Goal: Use online tool/utility: Use online tool/utility

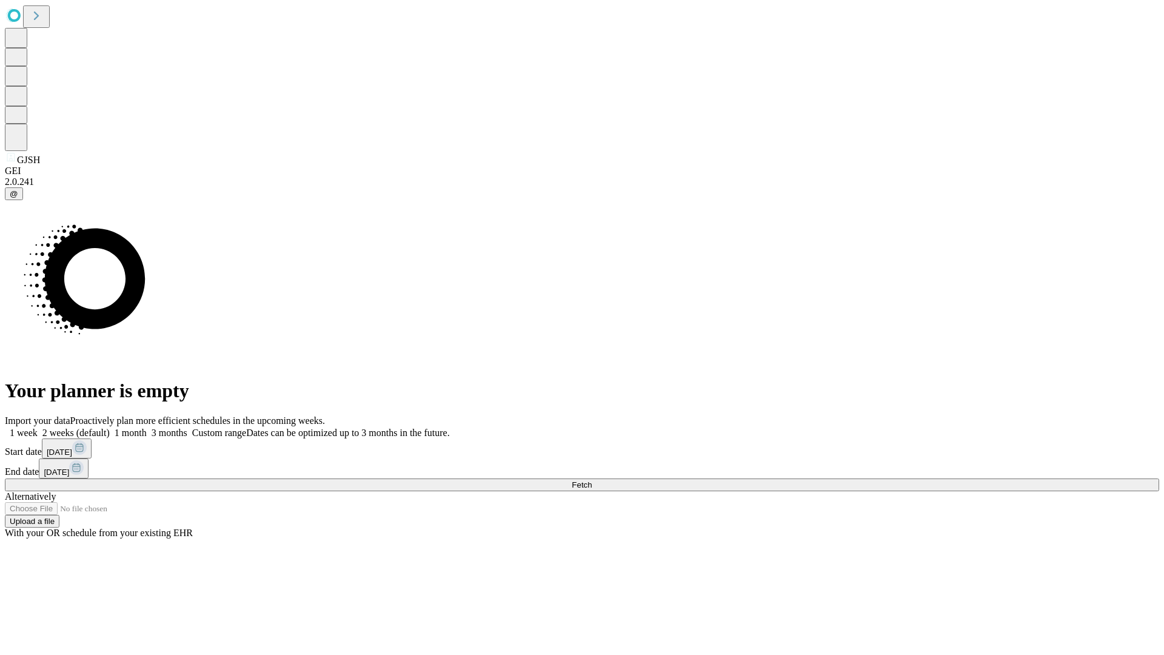
click at [592, 480] on span "Fetch" at bounding box center [582, 484] width 20 height 9
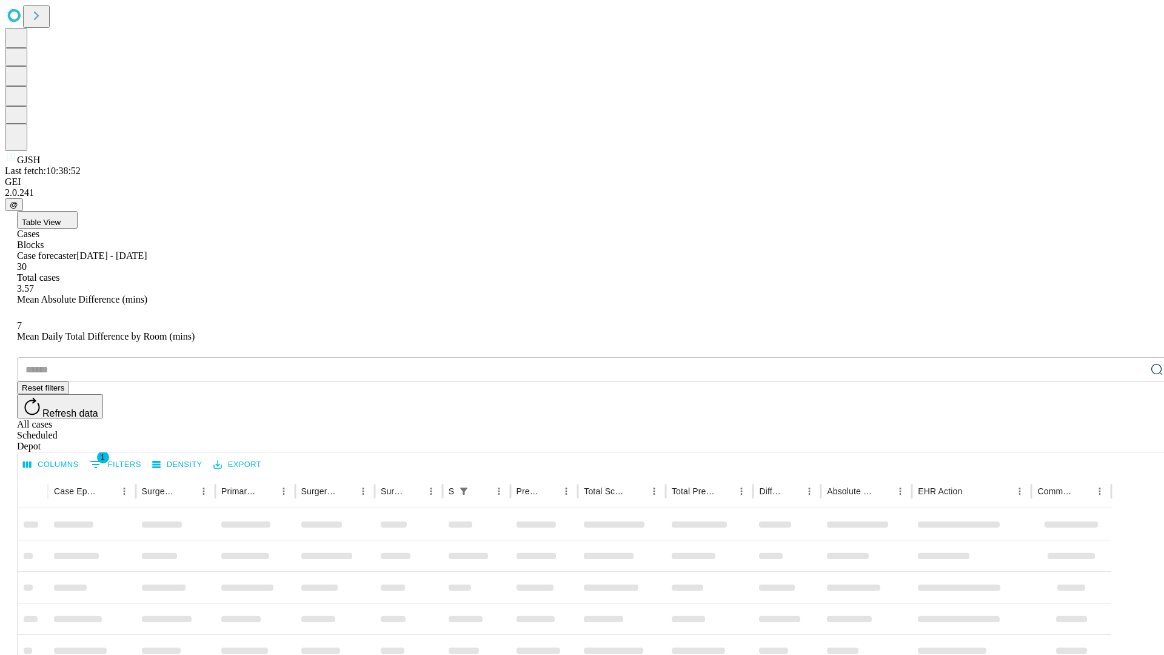
click at [61, 218] on span "Table View" at bounding box center [41, 222] width 39 height 9
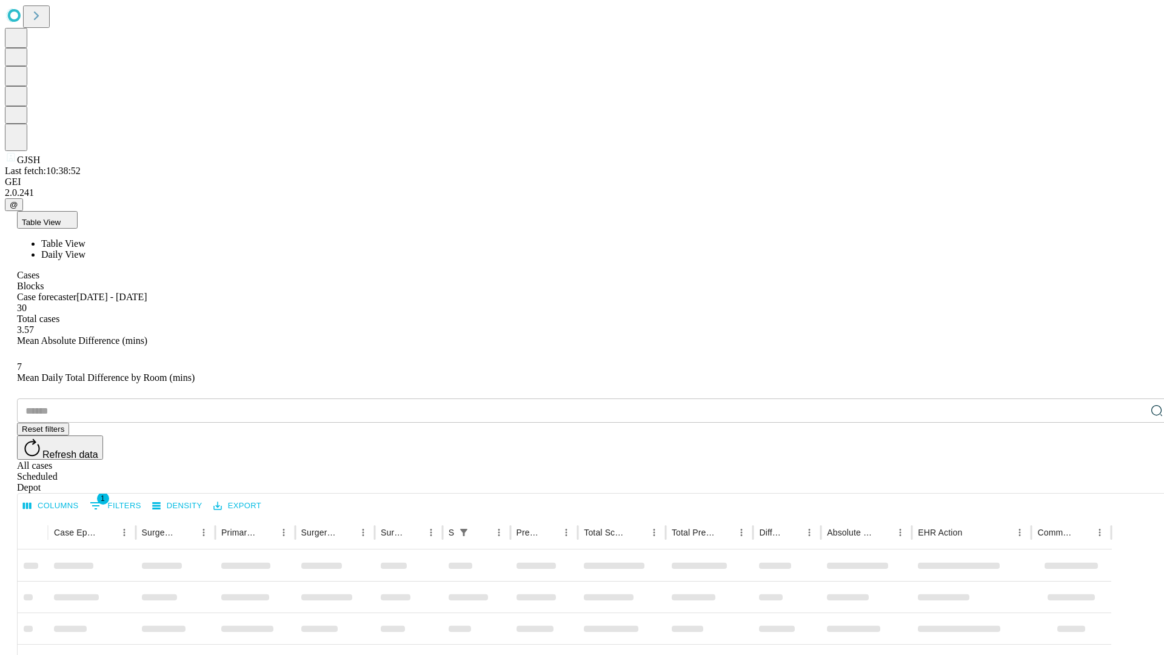
click at [85, 249] on span "Daily View" at bounding box center [63, 254] width 44 height 10
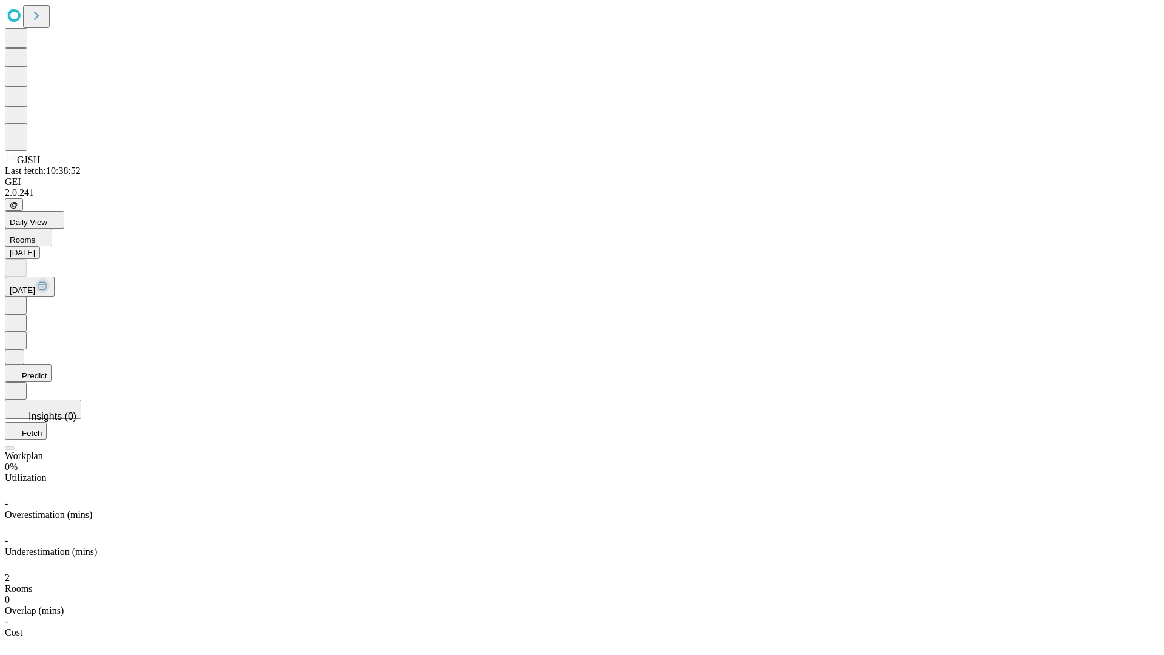
click at [52, 364] on button "Predict" at bounding box center [28, 373] width 47 height 18
